Goal: Task Accomplishment & Management: Manage account settings

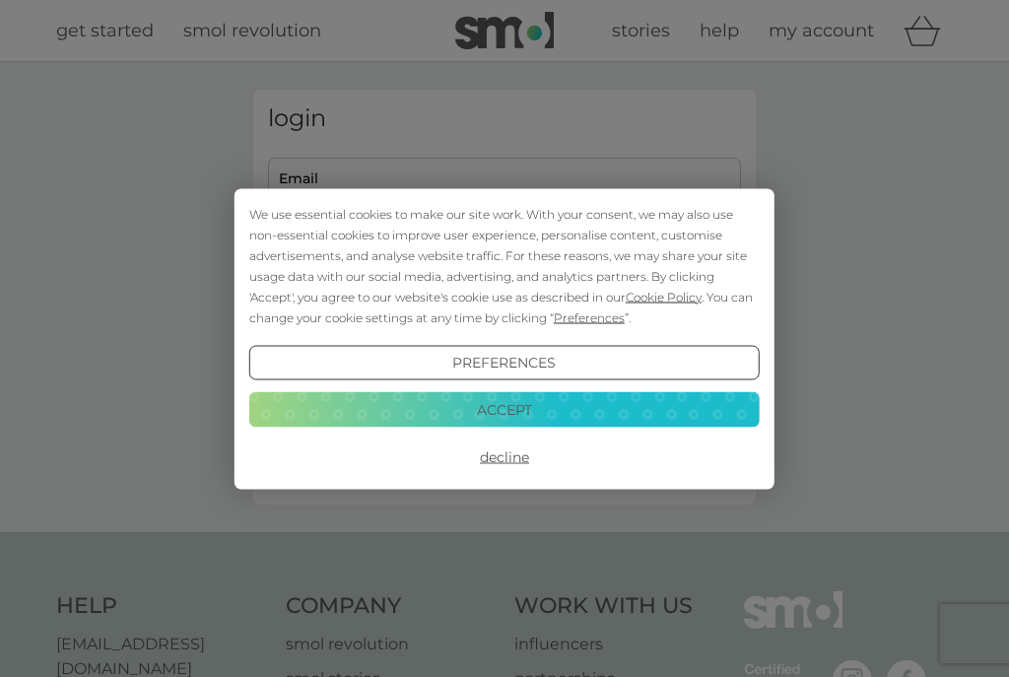
click at [509, 452] on button "Decline" at bounding box center [504, 456] width 510 height 35
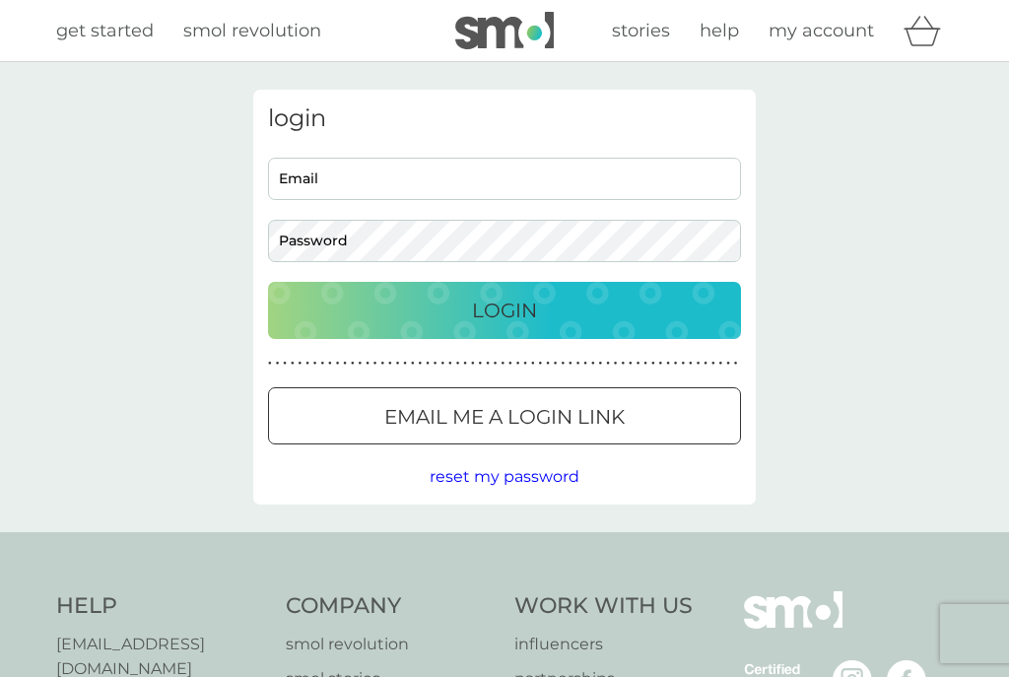
click at [586, 415] on p "Email me a login link" at bounding box center [504, 417] width 240 height 32
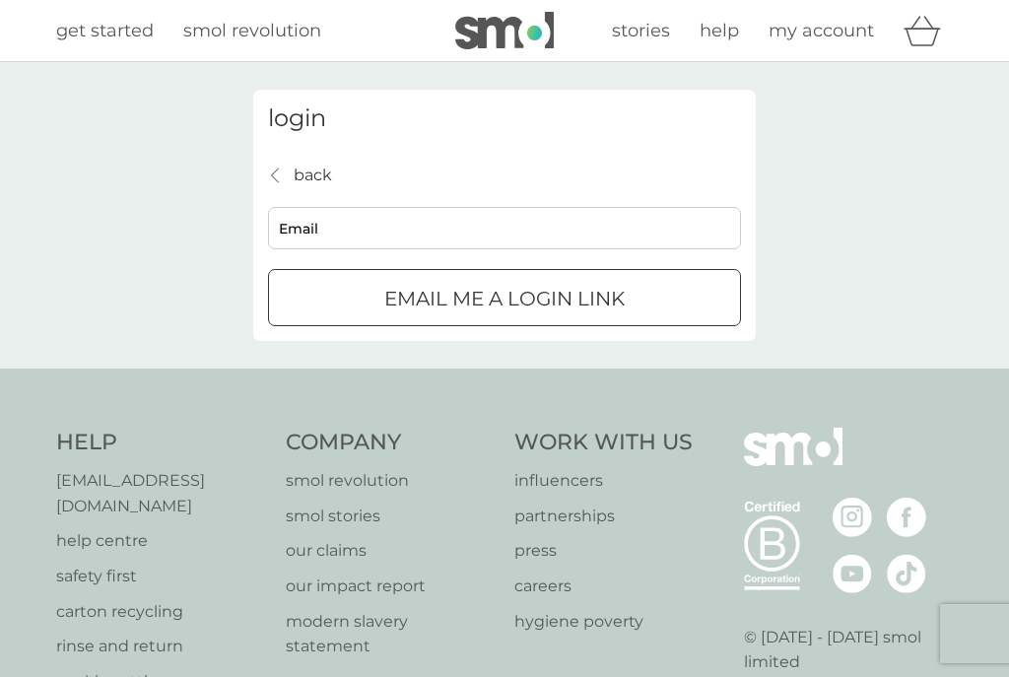
click at [387, 234] on input "Email" at bounding box center [504, 228] width 473 height 42
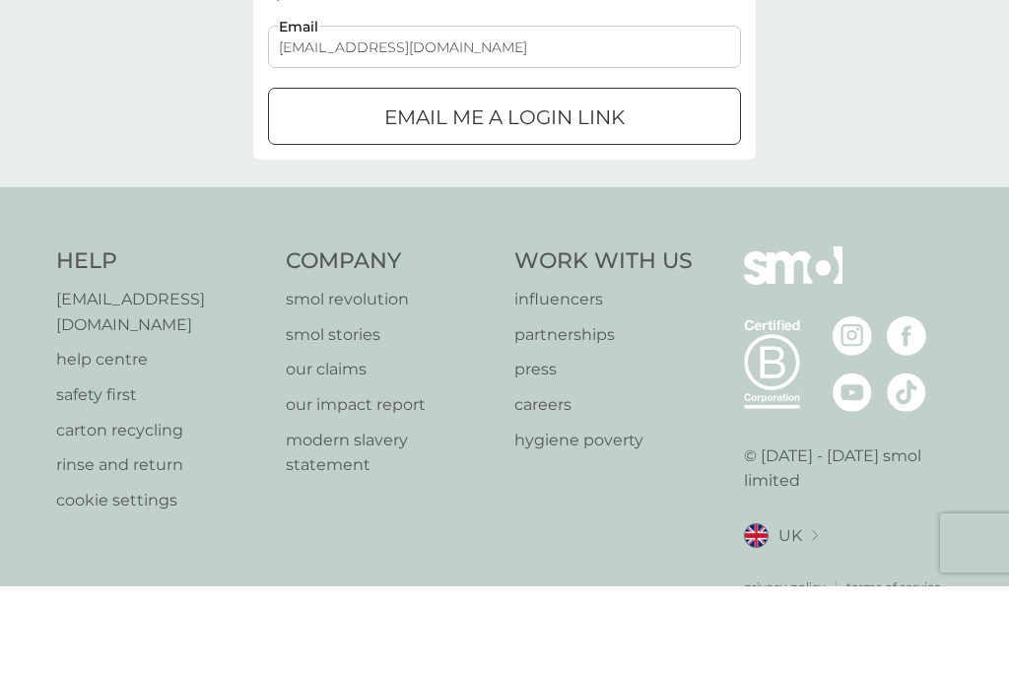
type input "[EMAIL_ADDRESS][DOMAIN_NAME]"
click at [600, 222] on p "Email me a login link" at bounding box center [504, 208] width 240 height 32
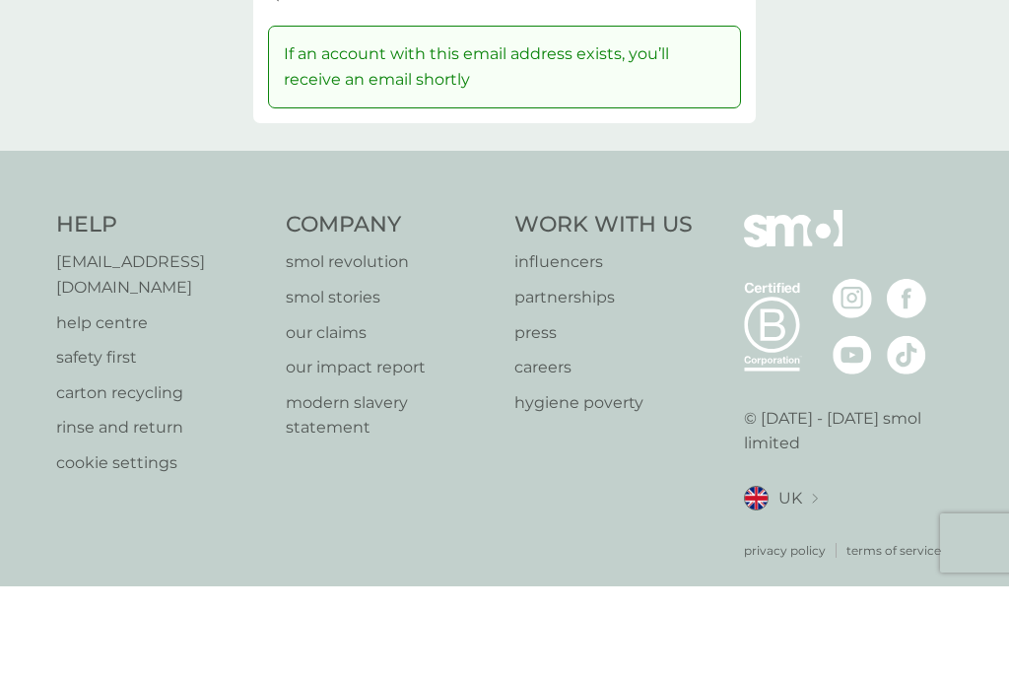
scroll to position [91, 0]
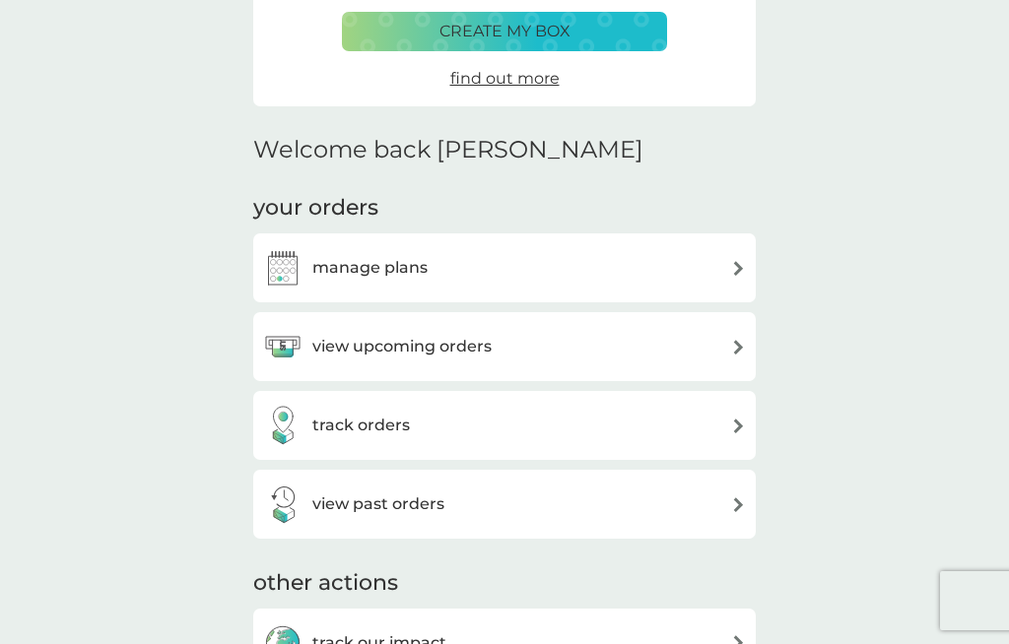
scroll to position [400, 0]
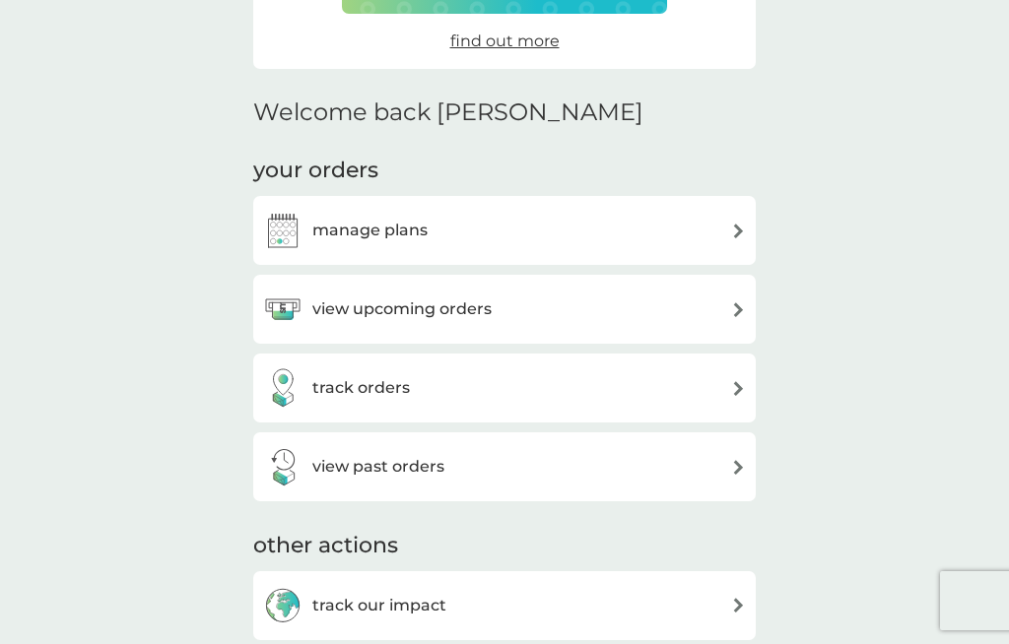
click at [718, 232] on div "manage plans" at bounding box center [504, 230] width 483 height 39
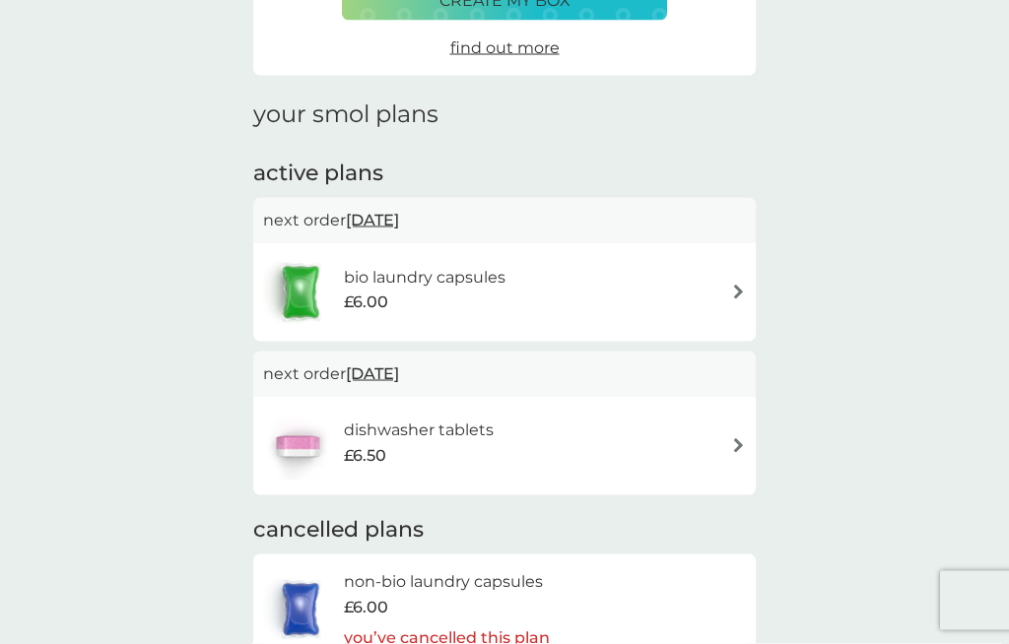
scroll to position [250, 0]
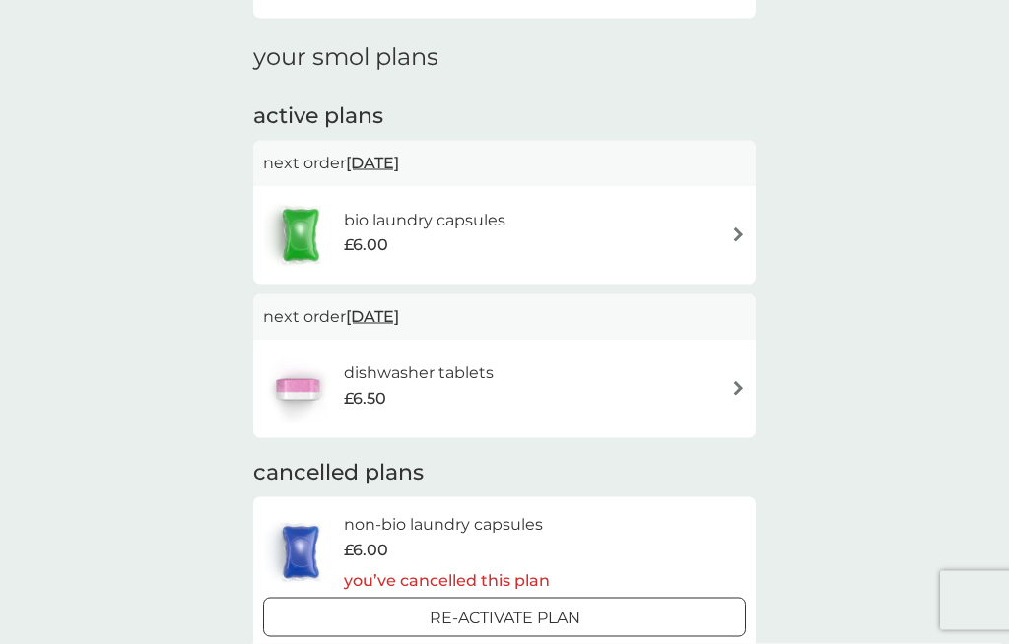
click at [713, 355] on div "dishwasher tablets £6.50" at bounding box center [504, 389] width 483 height 69
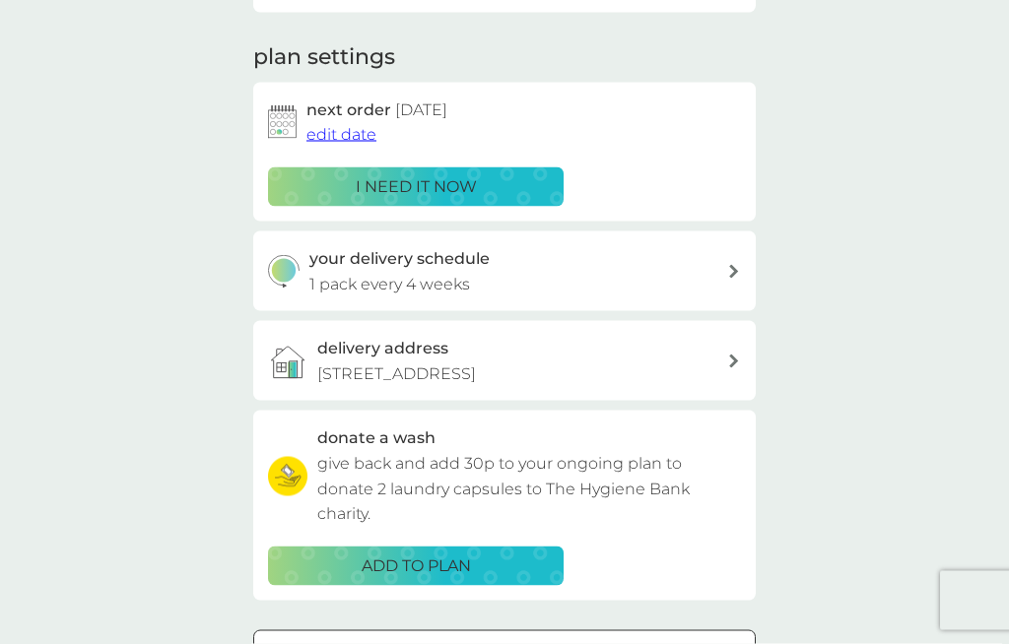
click at [707, 386] on div "delivery address 135 Greenbank Road, Edinburgh, EH10 5RP" at bounding box center [522, 361] width 410 height 50
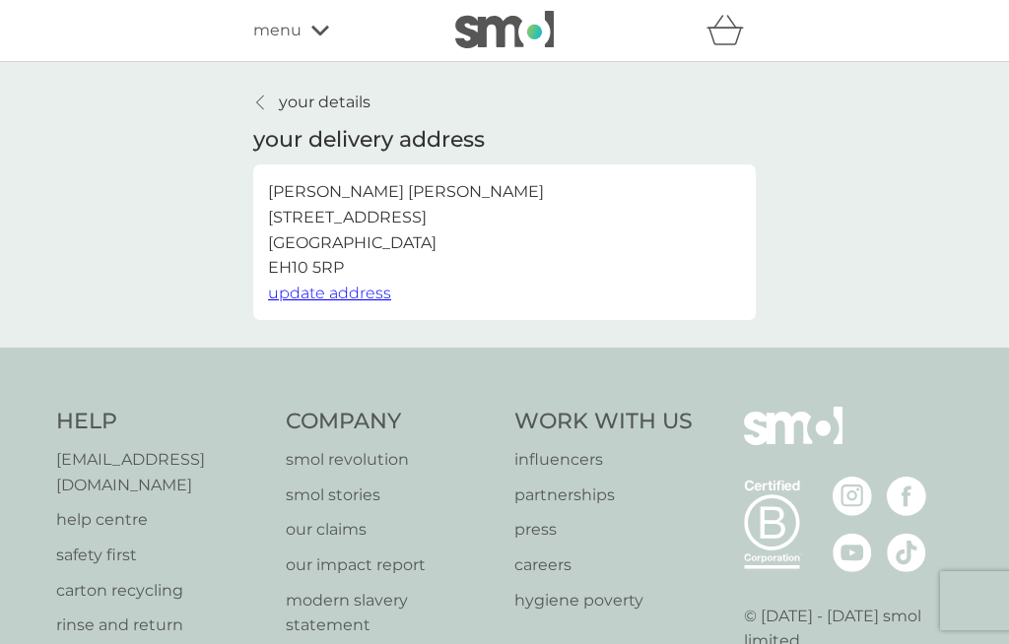
click at [275, 93] on link "your details" at bounding box center [311, 103] width 117 height 26
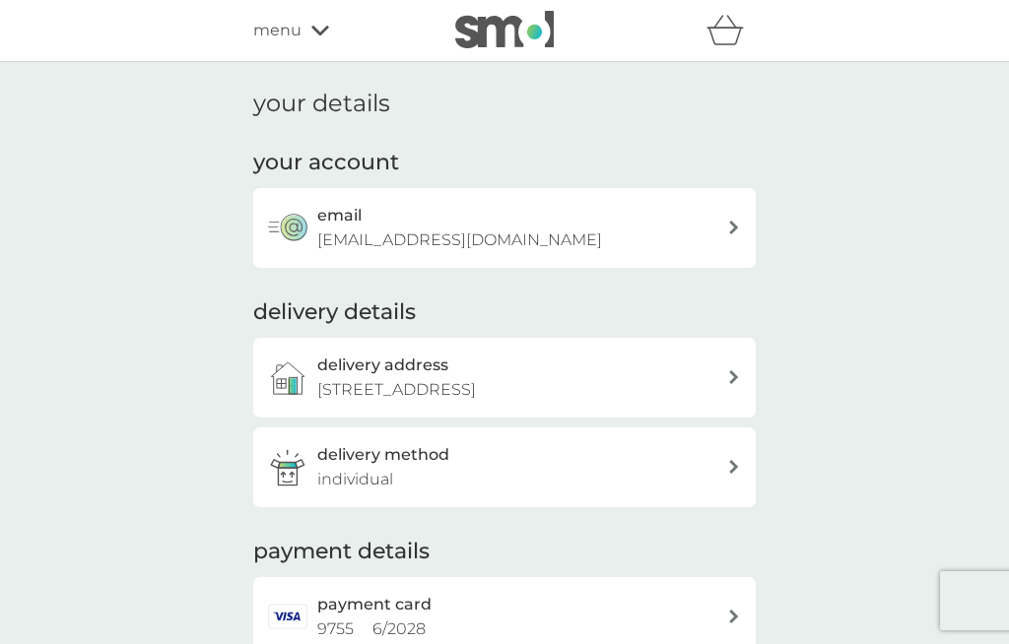
click at [307, 38] on div "menu" at bounding box center [336, 31] width 167 height 26
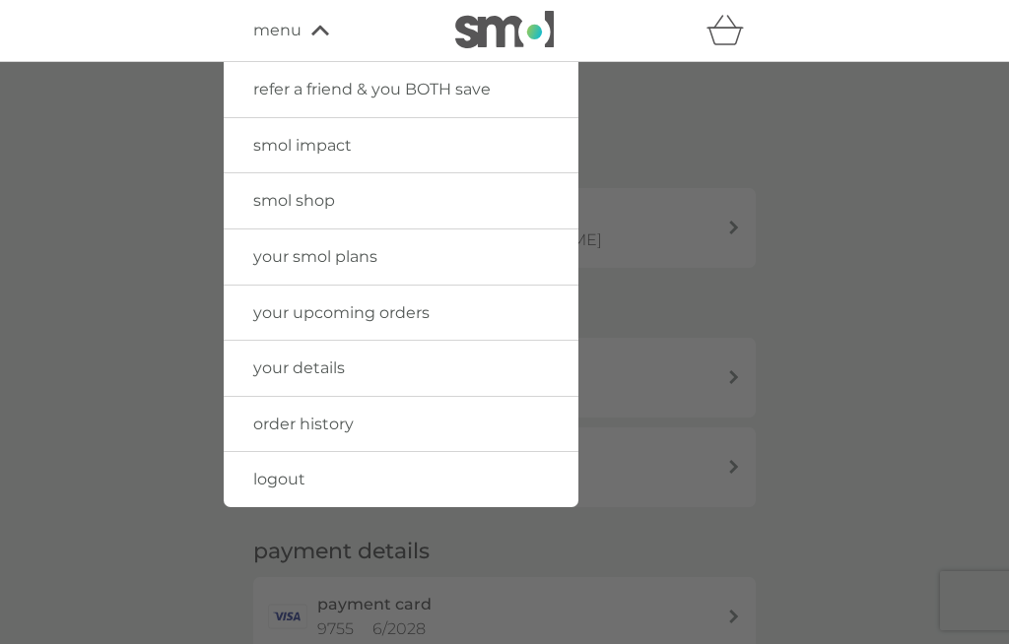
click at [358, 265] on span "your smol plans" at bounding box center [315, 256] width 124 height 19
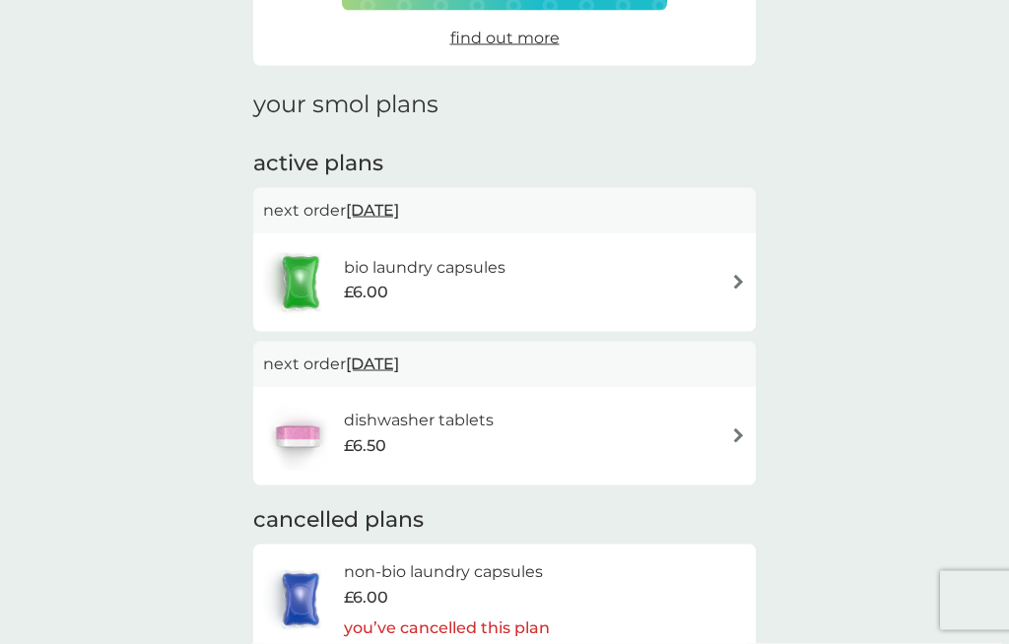
scroll to position [207, 0]
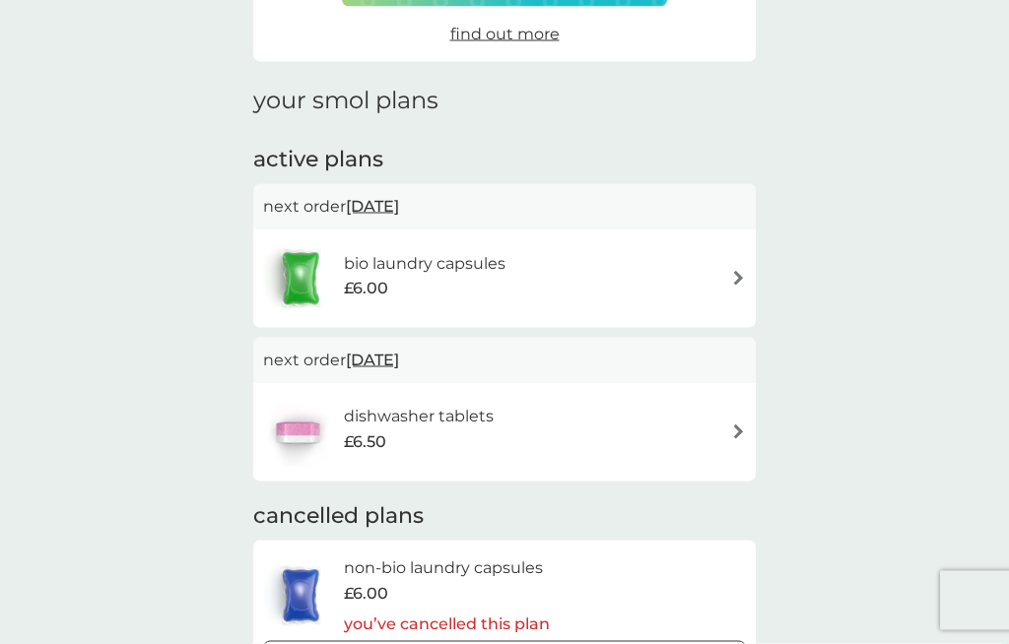
click at [591, 421] on div "dishwasher tablets £6.50" at bounding box center [504, 432] width 483 height 69
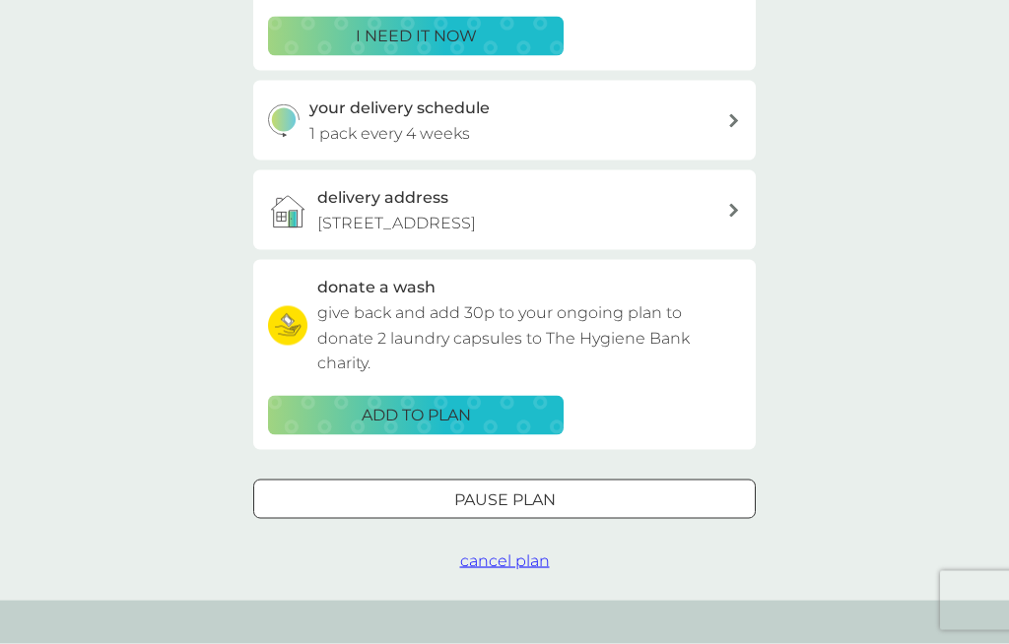
click at [538, 490] on div at bounding box center [504, 500] width 71 height 21
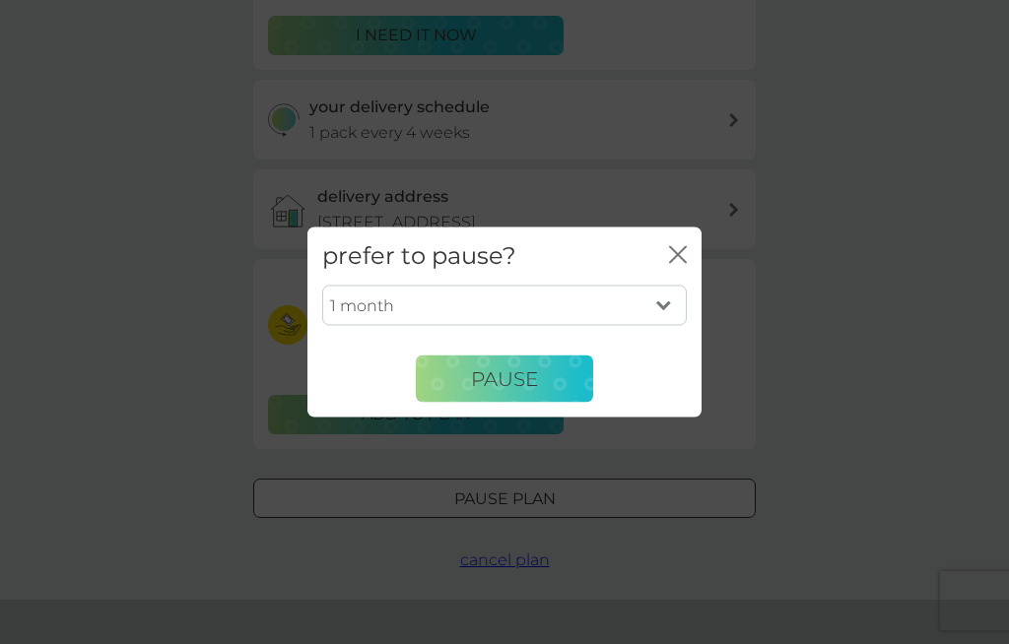
click at [665, 326] on select "1 month 2 months 3 months 4 months 5 months 6 months" at bounding box center [504, 305] width 365 height 41
select select "2"
click at [544, 403] on button "Pause" at bounding box center [504, 379] width 177 height 47
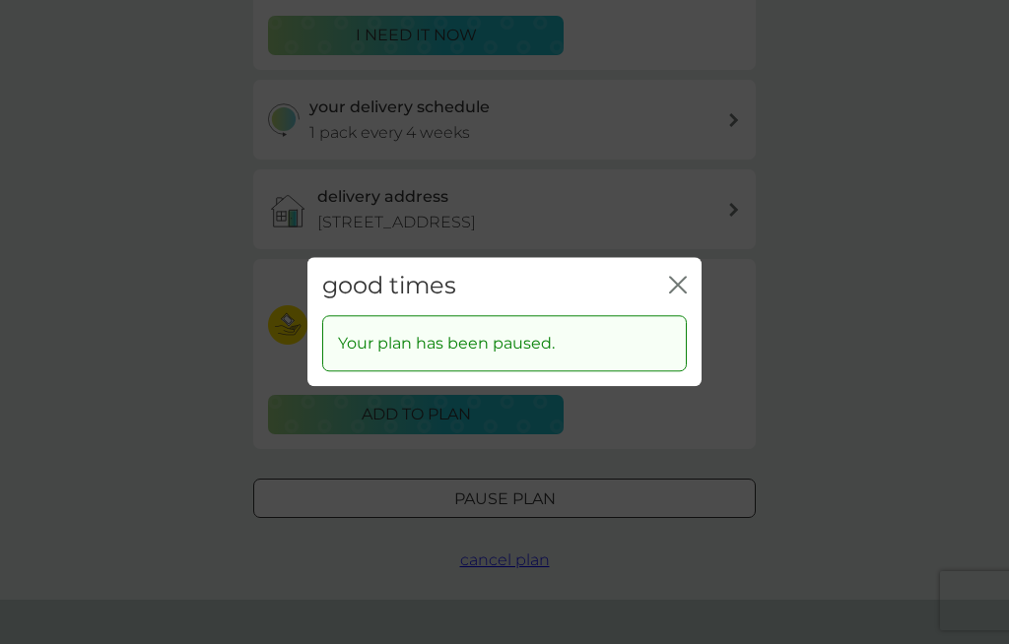
click at [671, 294] on icon "close" at bounding box center [678, 285] width 18 height 18
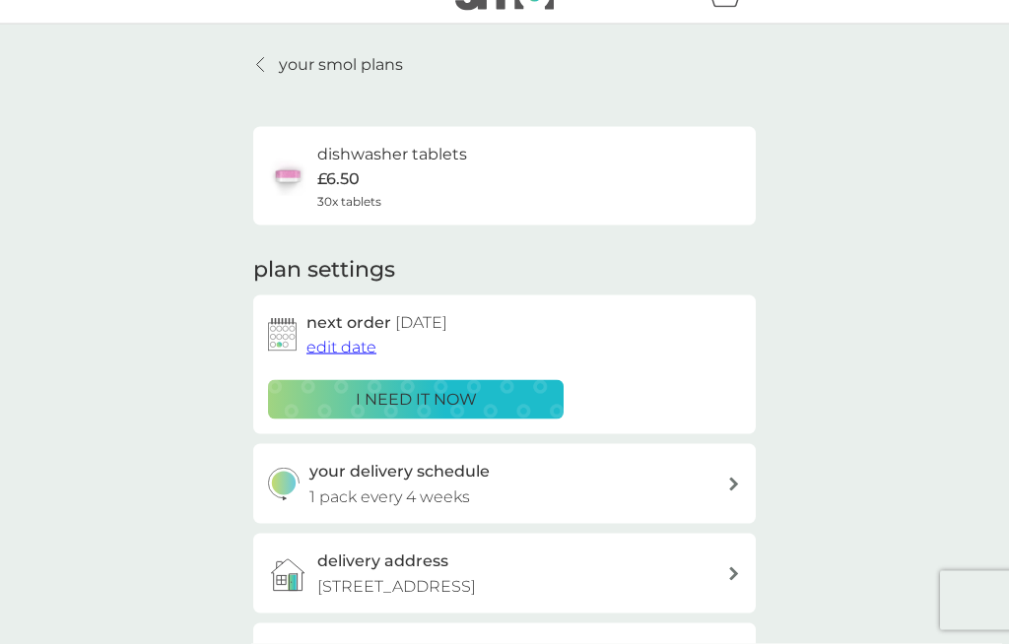
scroll to position [38, 0]
click at [341, 66] on p "your smol plans" at bounding box center [341, 64] width 124 height 26
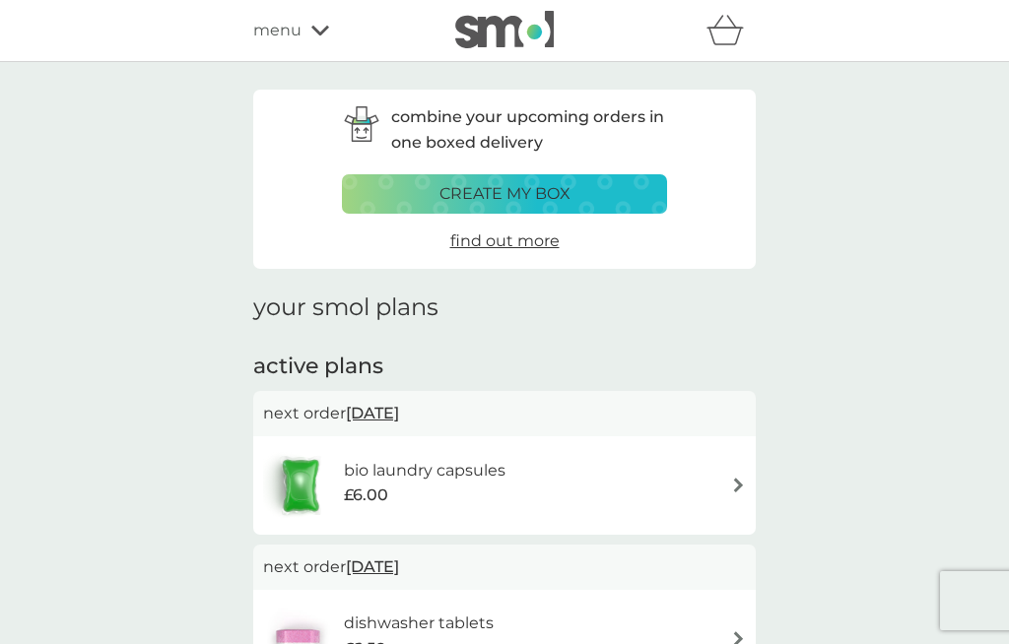
click at [451, 469] on h6 "bio laundry capsules" at bounding box center [425, 471] width 162 height 26
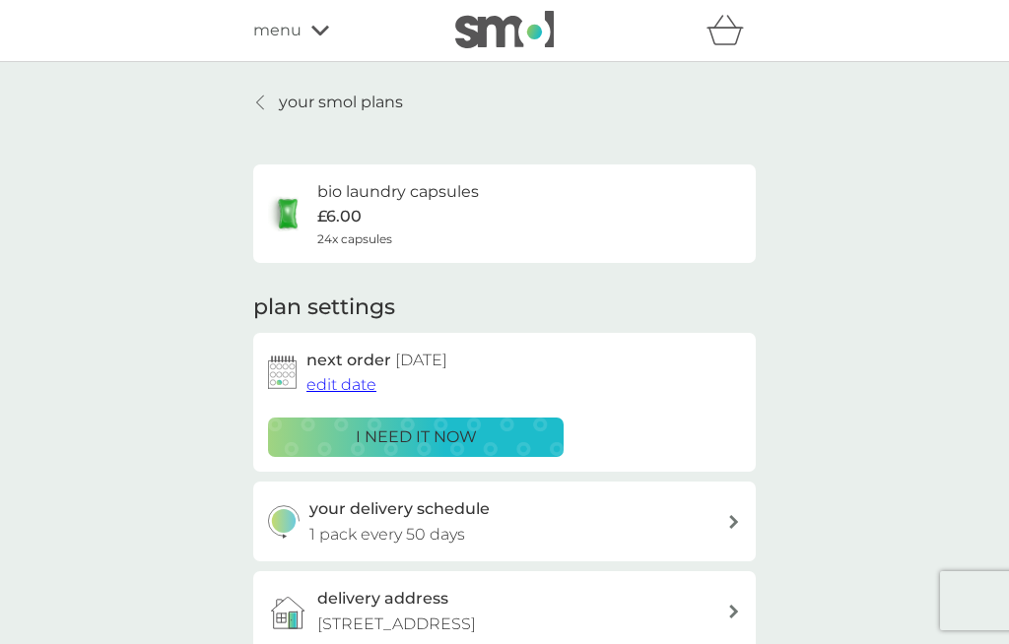
click at [326, 31] on icon at bounding box center [320, 31] width 18 height 12
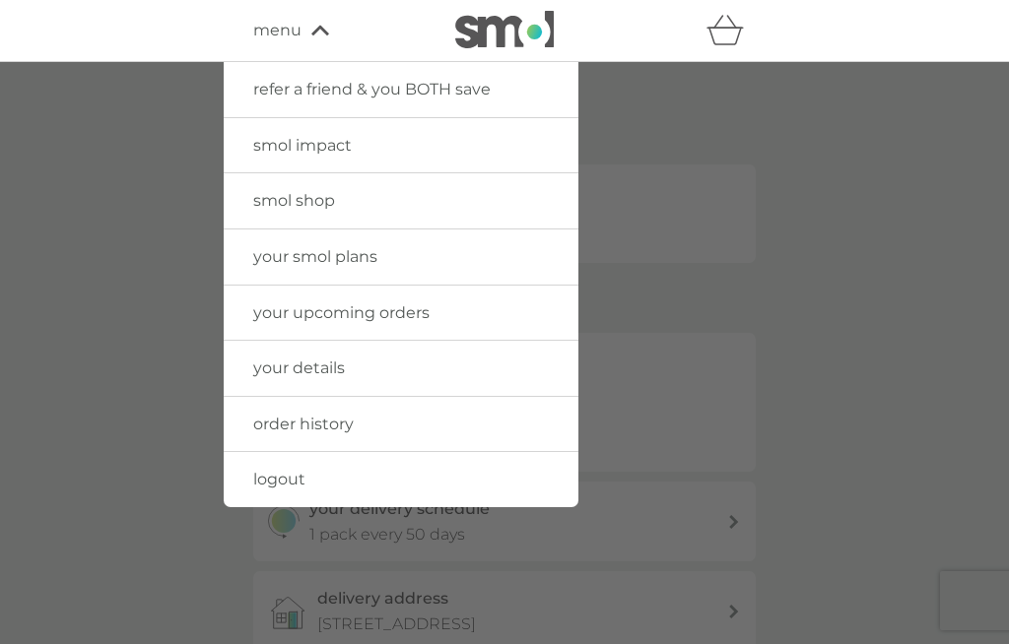
click at [439, 151] on link "smol impact" at bounding box center [401, 145] width 355 height 55
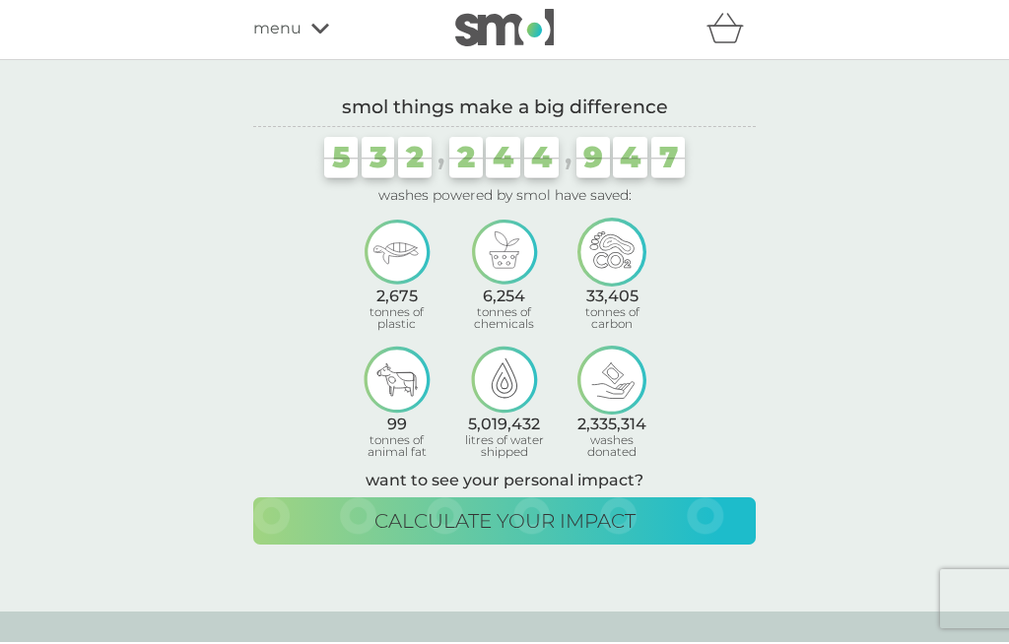
scroll to position [5, 0]
